Goal: Find specific page/section: Find specific page/section

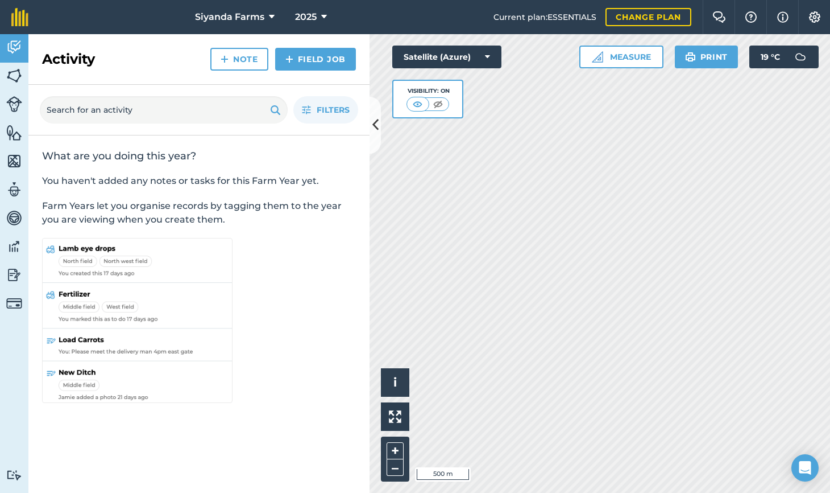
click at [14, 71] on img at bounding box center [14, 75] width 16 height 17
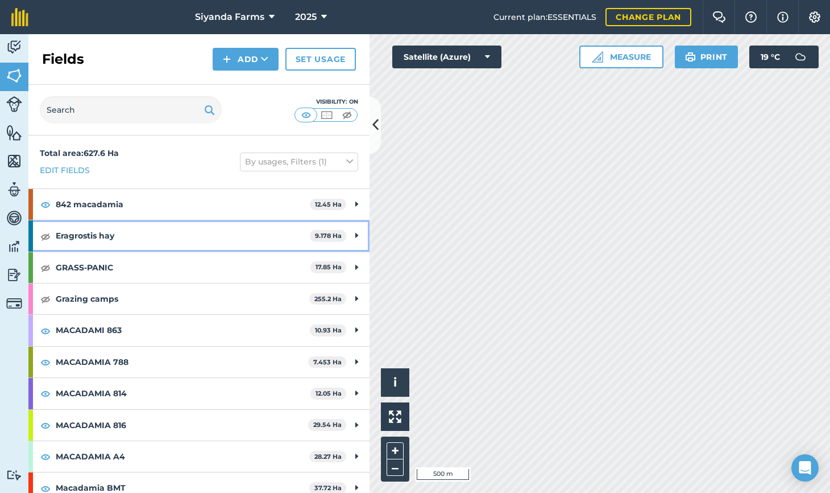
click at [46, 237] on img at bounding box center [45, 236] width 10 height 14
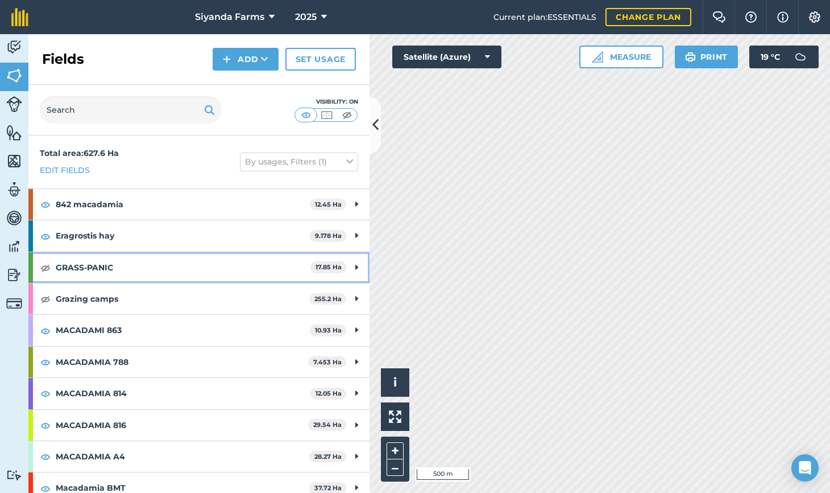
click at [44, 264] on img at bounding box center [45, 268] width 10 height 14
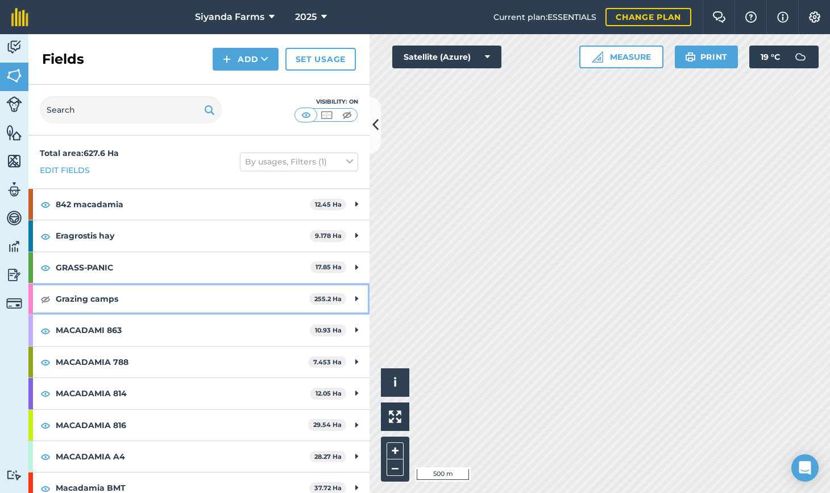
click at [44, 296] on img at bounding box center [45, 299] width 10 height 14
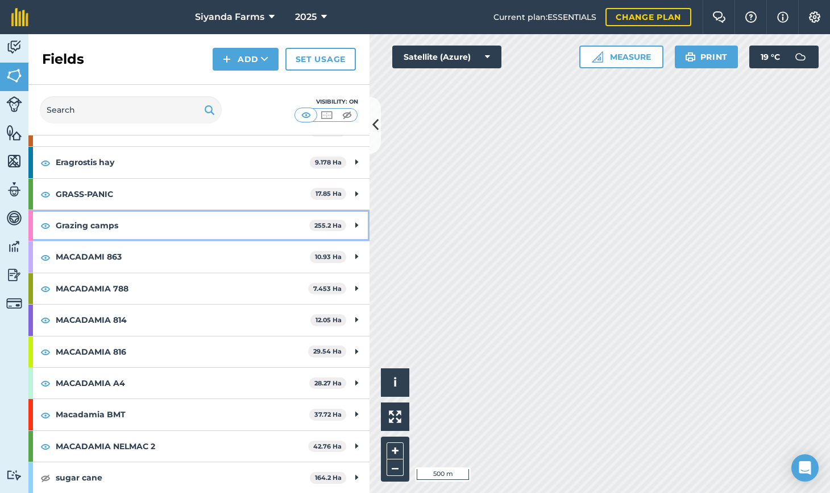
scroll to position [71, 0]
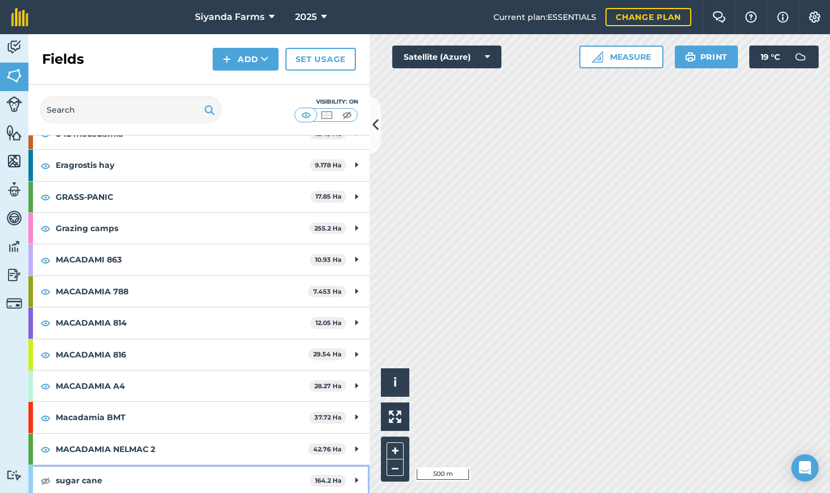
click at [47, 476] on img at bounding box center [45, 480] width 10 height 14
click at [378, 137] on button at bounding box center [375, 125] width 11 height 57
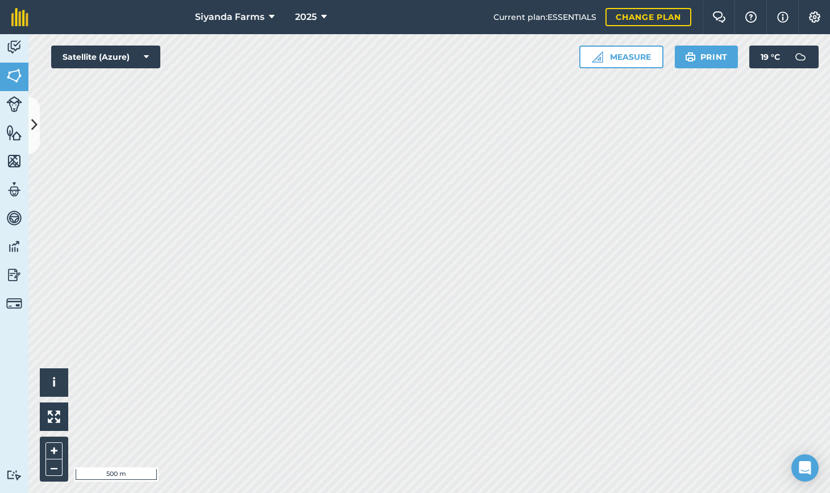
click at [460, 0] on html "Siyanda Farms 2025 Current plan : ESSENTIALS Change plan Farm Chat Help Info Se…" at bounding box center [415, 246] width 830 height 493
click at [36, 124] on icon at bounding box center [34, 125] width 6 height 20
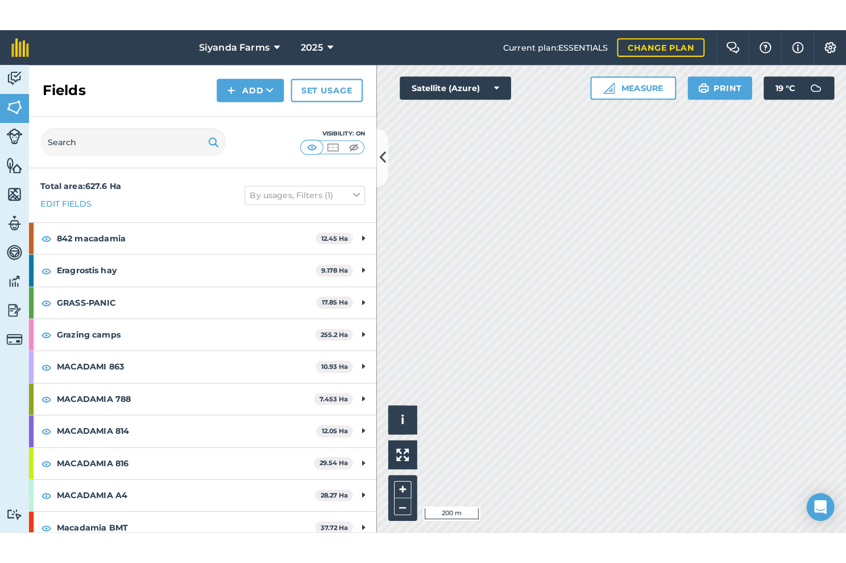
scroll to position [0, 0]
